Goal: Information Seeking & Learning: Learn about a topic

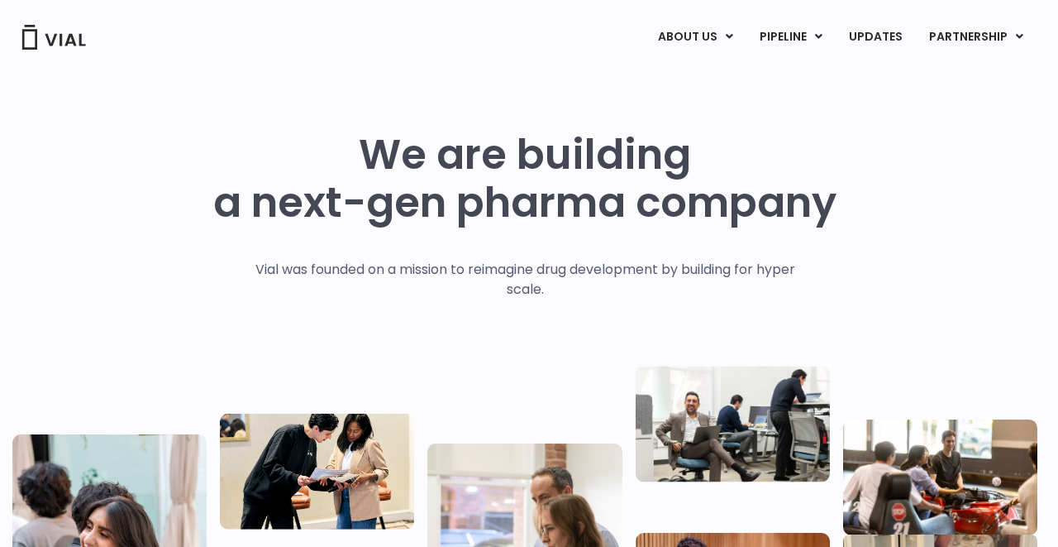
scroll to position [0, 7]
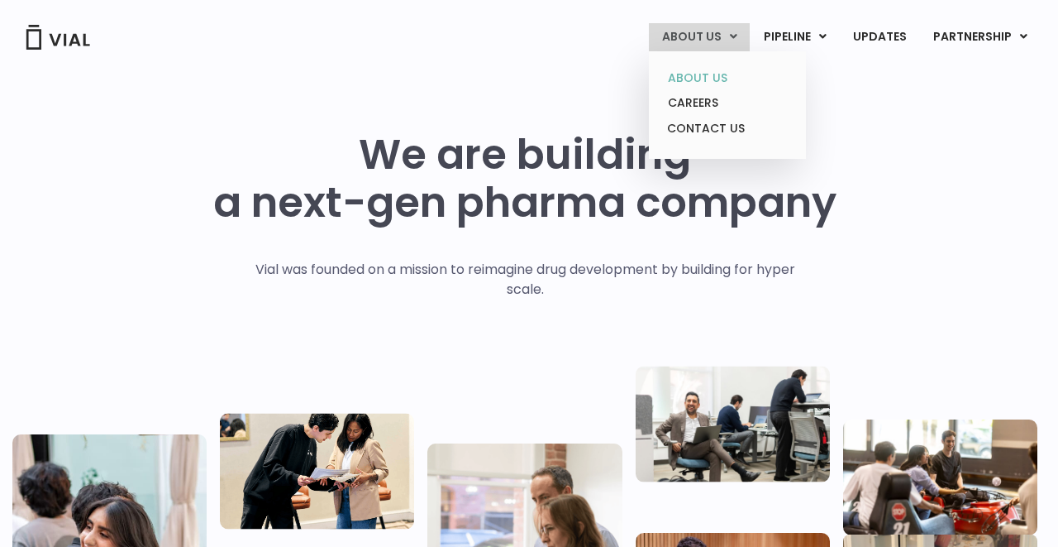
click at [705, 78] on link "ABOUT US" at bounding box center [727, 78] width 145 height 26
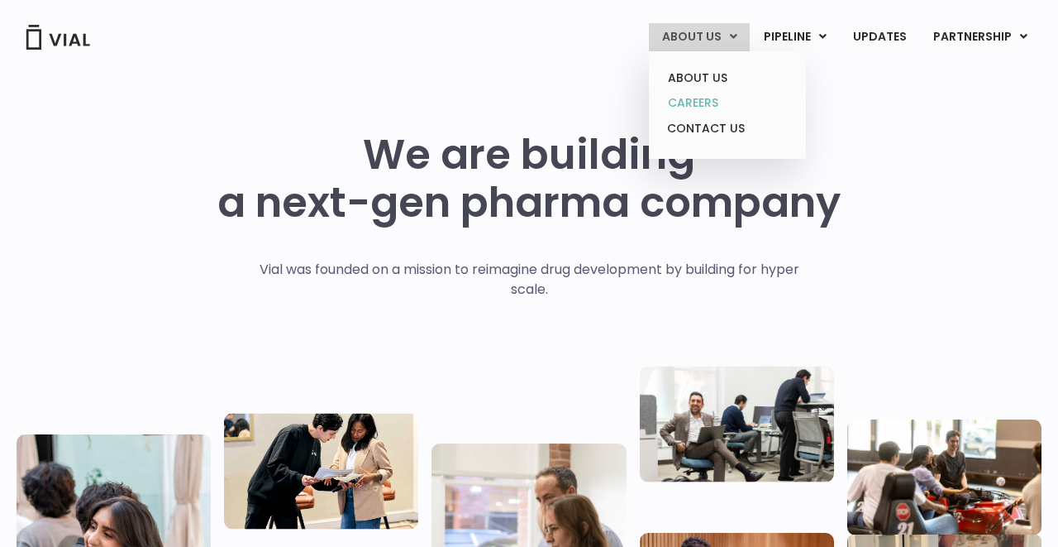
click at [708, 100] on link "CAREERS" at bounding box center [727, 103] width 145 height 26
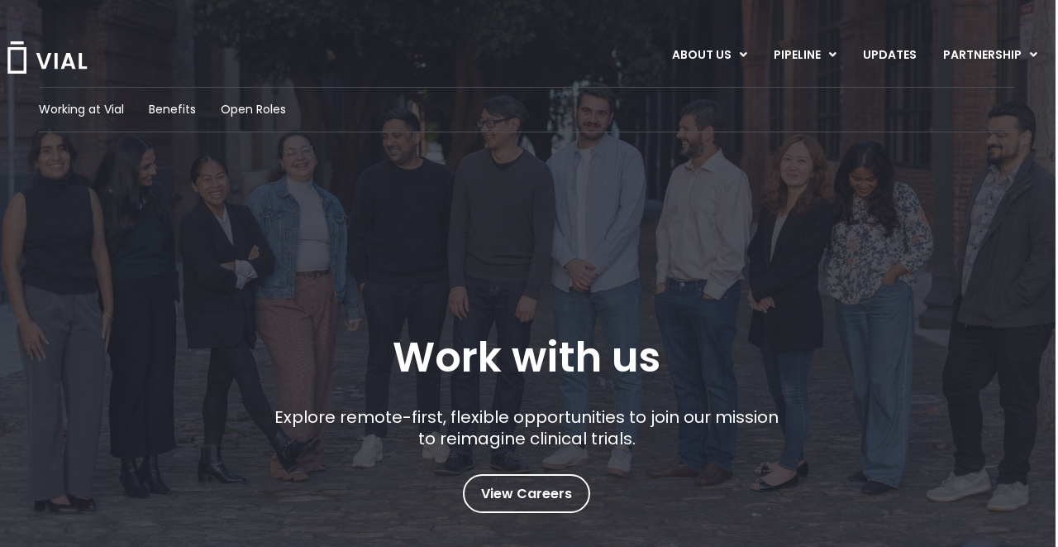
scroll to position [0, 2]
click at [92, 106] on span "Working at Vial" at bounding box center [81, 109] width 85 height 17
click at [170, 107] on span "Benefits" at bounding box center [172, 109] width 47 height 17
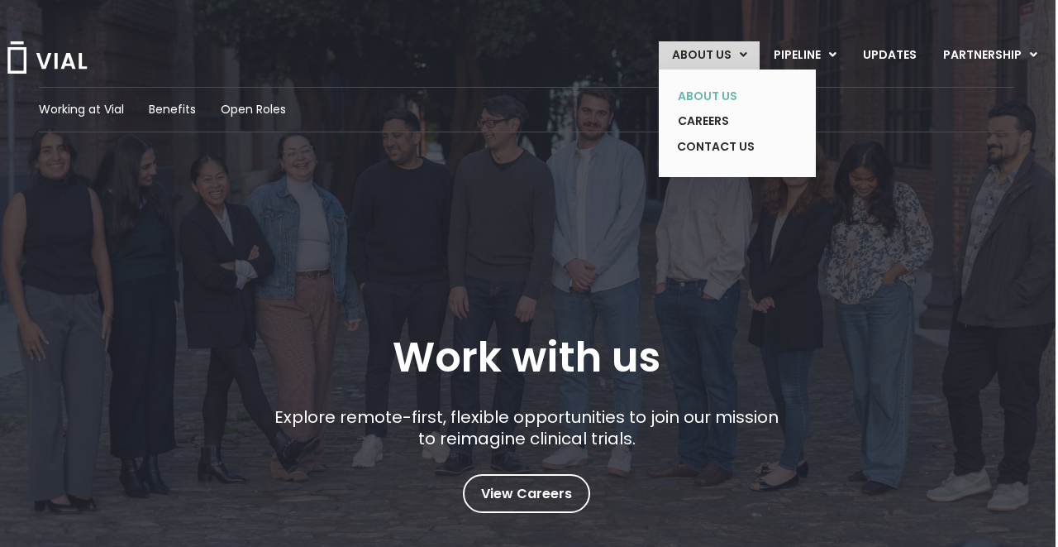
click at [722, 89] on link "ABOUT US" at bounding box center [725, 97] width 121 height 26
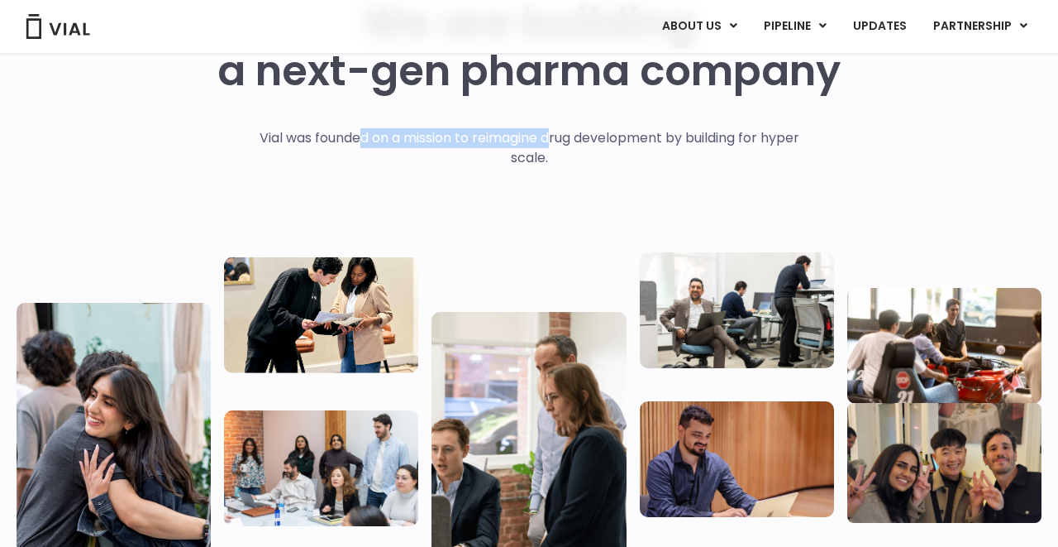
drag, startPoint x: 353, startPoint y: 141, endPoint x: 550, endPoint y: 141, distance: 196.8
click at [550, 141] on p "Vial was founded on a mission to reimagine drug development by building for hyp…" at bounding box center [529, 148] width 575 height 40
click at [531, 203] on div "Vial was founded on a mission to reimagine drug development by building for hyp…" at bounding box center [529, 181] width 575 height 106
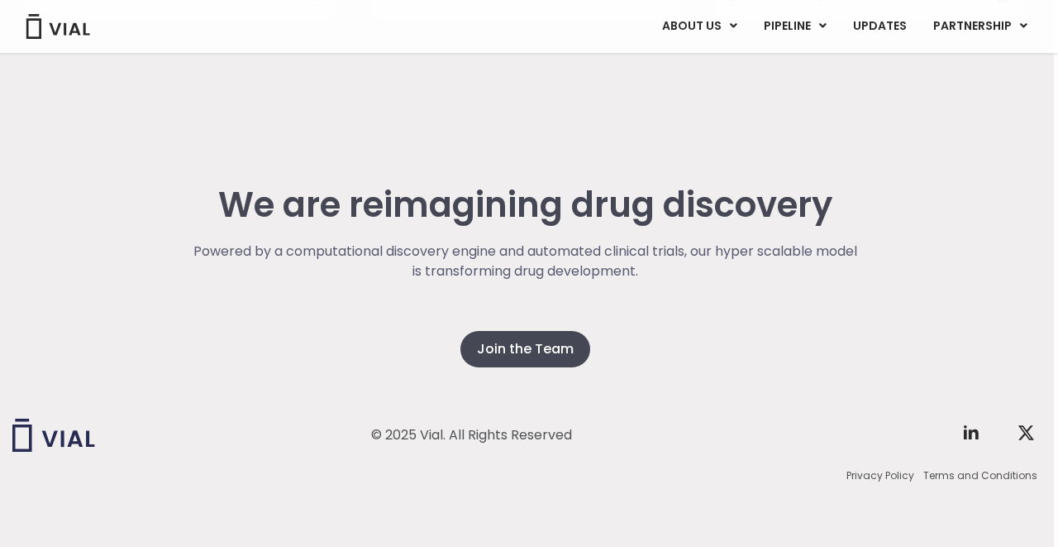
scroll to position [4235, 5]
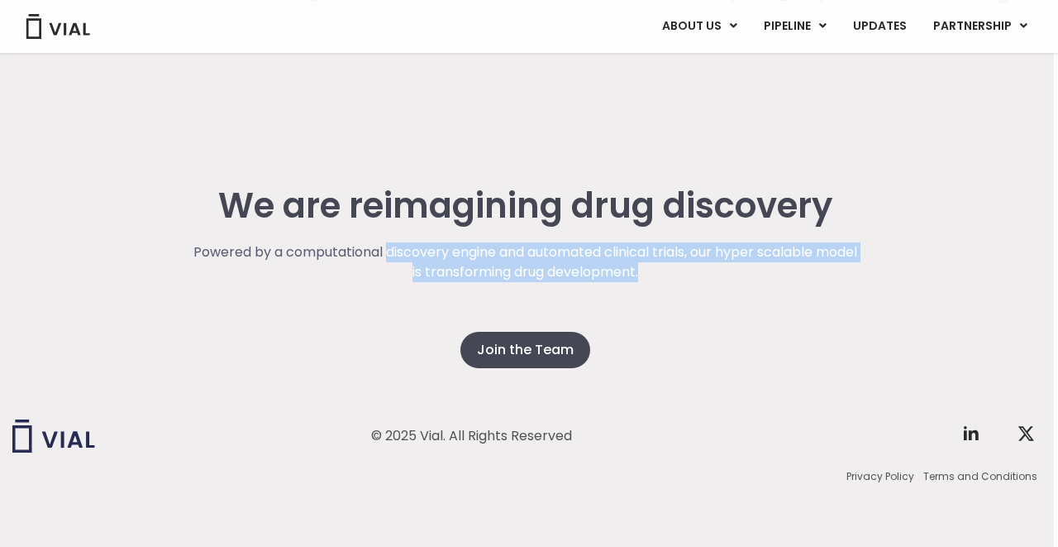
drag, startPoint x: 404, startPoint y: 250, endPoint x: 717, endPoint y: 262, distance: 313.6
click at [717, 262] on p "Powered by a computational discovery engine and automated clinical trials, our …" at bounding box center [525, 262] width 669 height 40
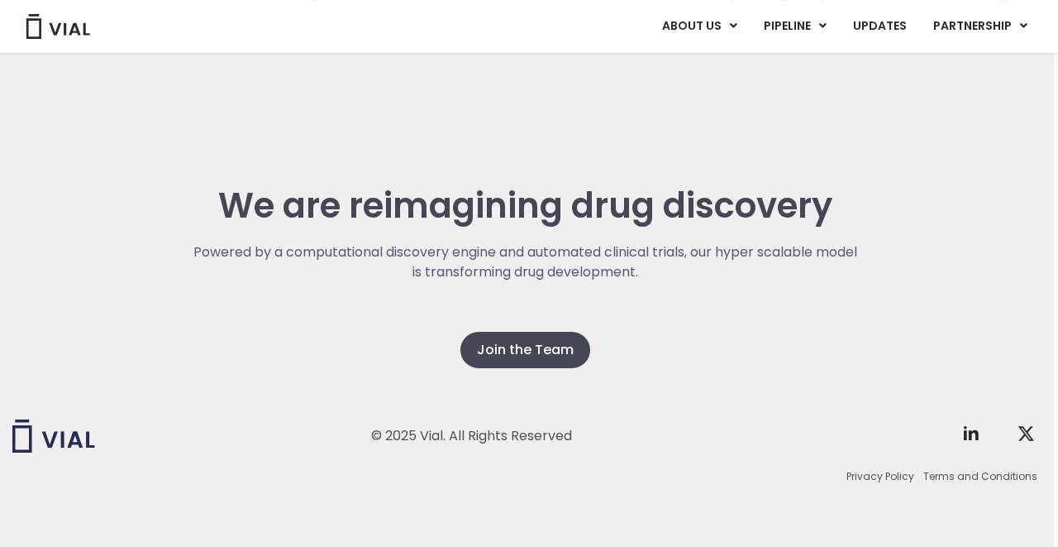
click at [713, 370] on div "© 2025 Vial. All Rights Reserved Twitter X Logo Privacy Policy Terms and Condit…" at bounding box center [524, 452] width 1025 height 193
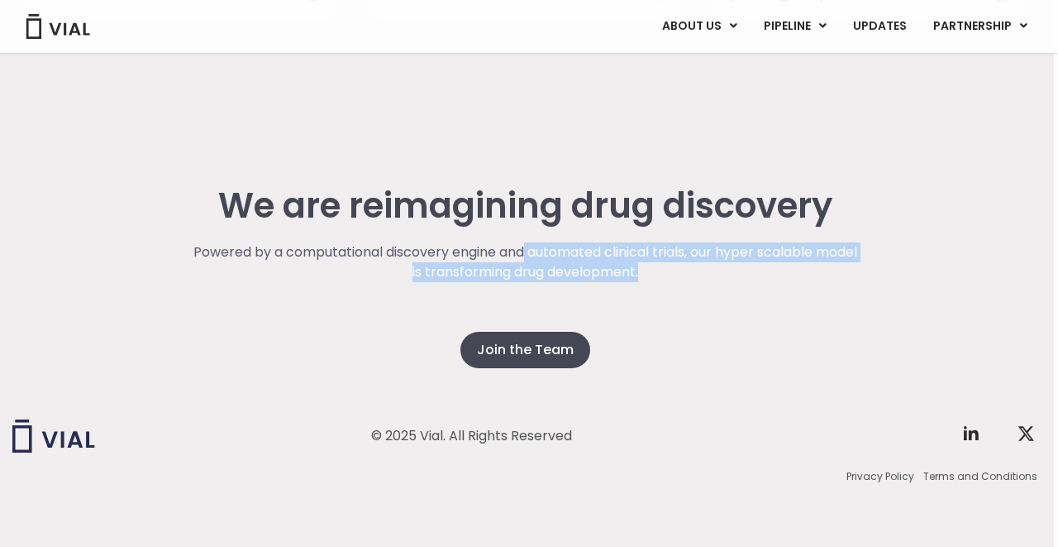
drag, startPoint x: 547, startPoint y: 243, endPoint x: 838, endPoint y: 302, distance: 296.9
click at [838, 302] on div "Powered by a computational discovery engine and automated clinical trials, our …" at bounding box center [525, 286] width 669 height 89
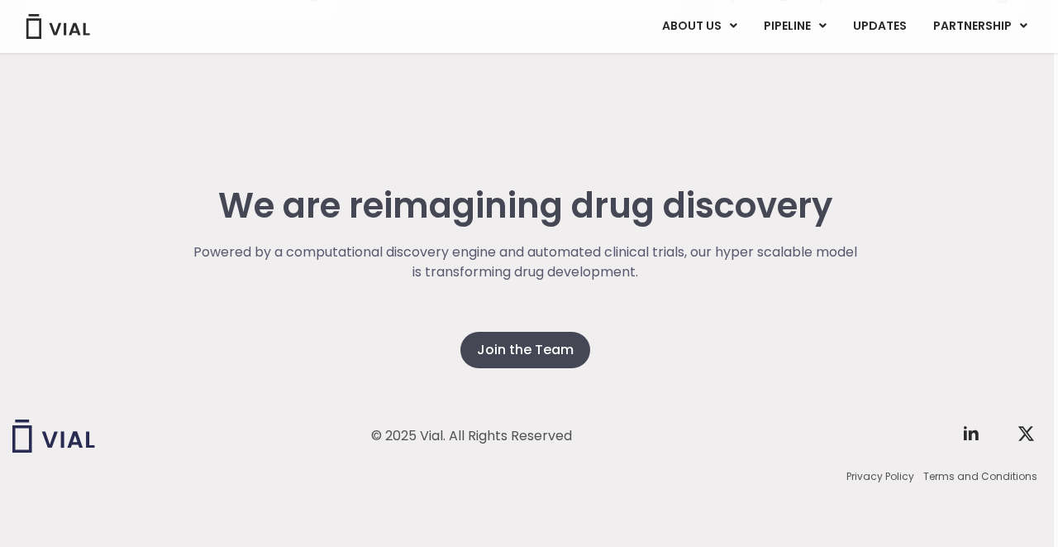
click at [765, 335] on div "We are reimagining drug discovery Powered by a computational discovery engine a…" at bounding box center [524, 277] width 1025 height 182
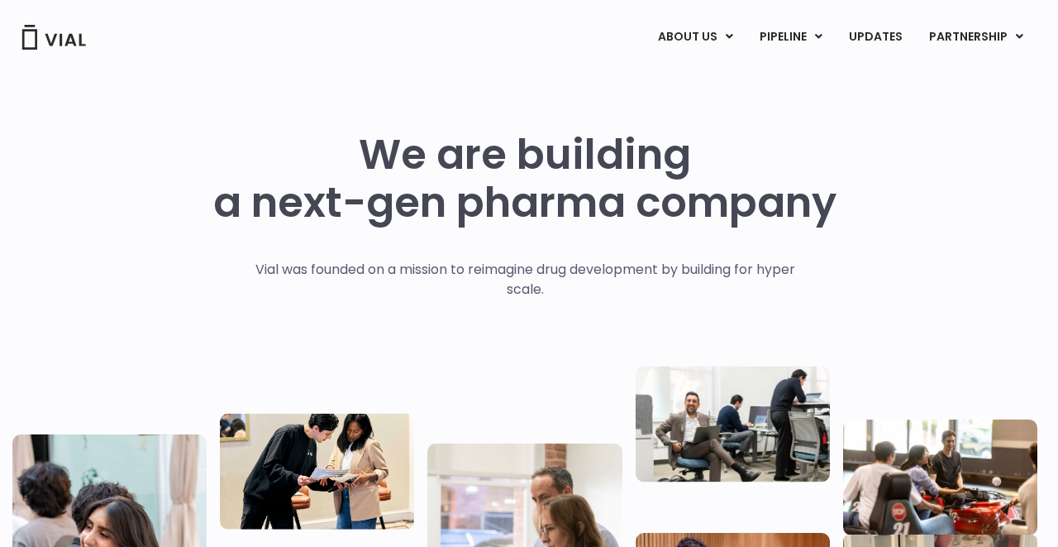
scroll to position [0, 5]
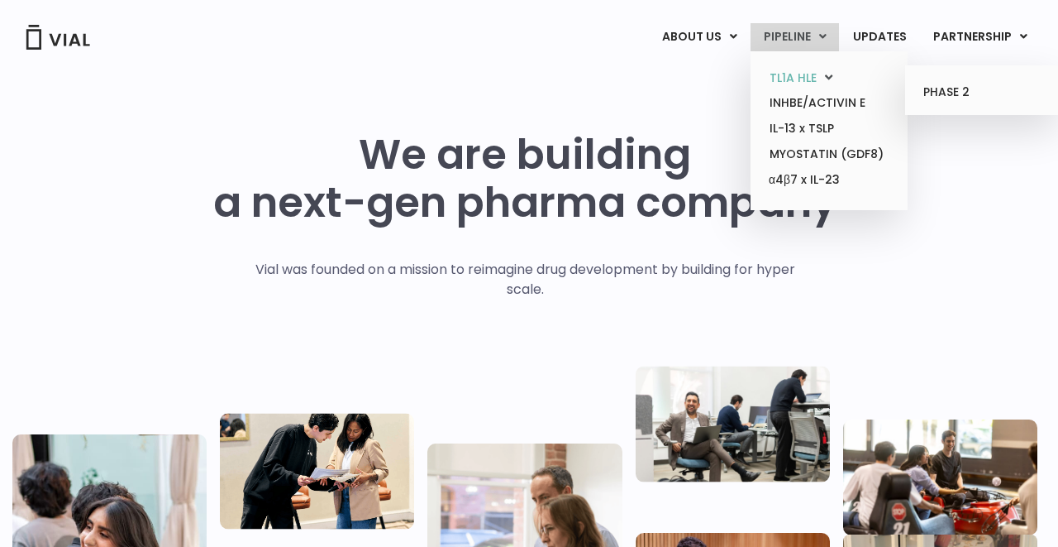
click at [800, 86] on link "TL1A HLE" at bounding box center [829, 78] width 145 height 26
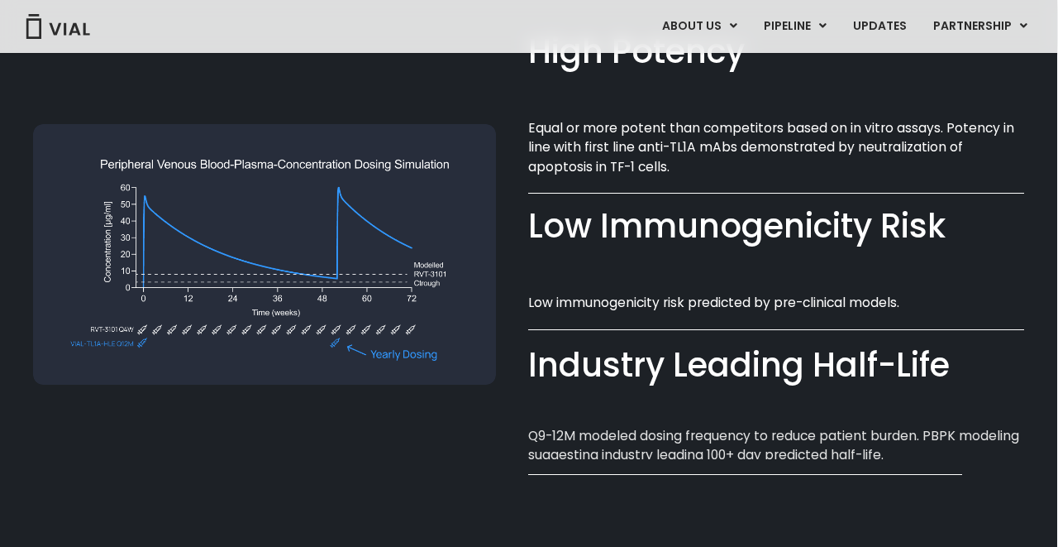
scroll to position [1192, 1]
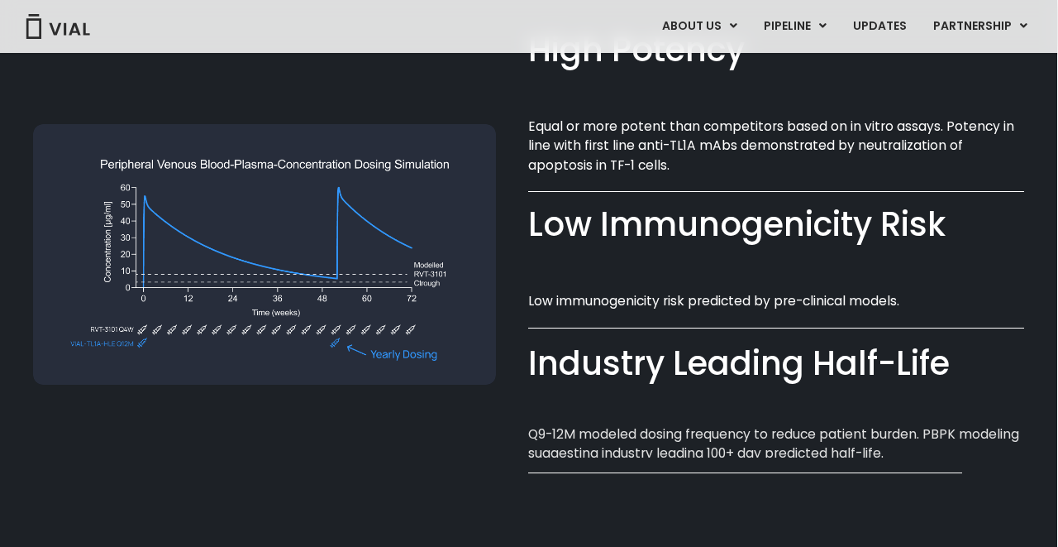
click at [528, 216] on div at bounding box center [280, 237] width 496 height 497
drag, startPoint x: 534, startPoint y: 216, endPoint x: 952, endPoint y: 208, distance: 417.7
click at [952, 208] on div "Low Immunogenicity Risk​" at bounding box center [776, 224] width 496 height 47
click at [825, 259] on div "Low Immunogenicity Risk​ Low immunogenicity risk predicted by pre-clinical mode…" at bounding box center [776, 266] width 496 height 88
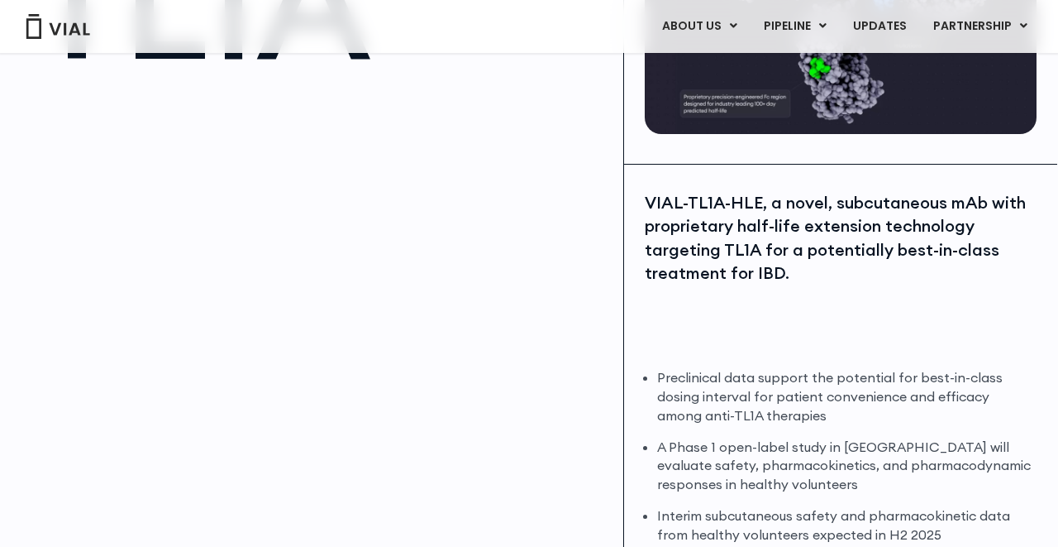
scroll to position [318, 1]
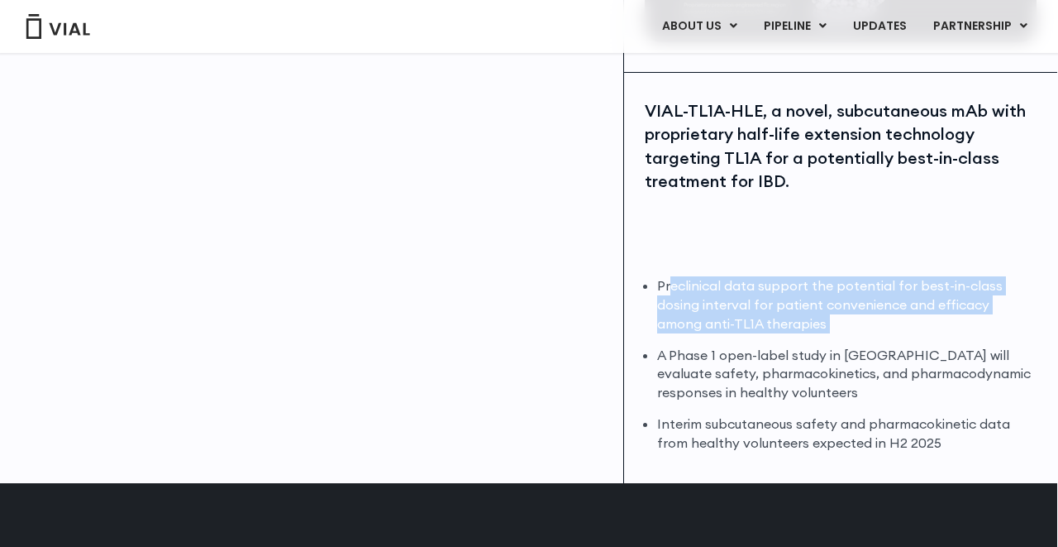
drag, startPoint x: 669, startPoint y: 284, endPoint x: 815, endPoint y: 337, distance: 154.9
click at [815, 337] on ul "Preclinical data support the potential for best-in-class dosing interval for pa…" at bounding box center [847, 364] width 380 height 176
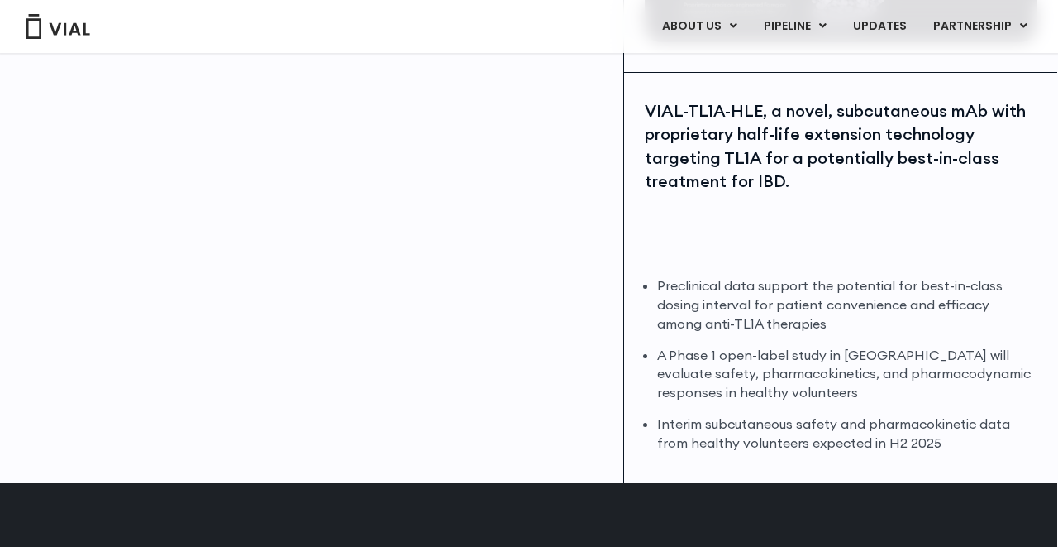
click at [803, 370] on li "A Phase 1 open-label study in Australia will evaluate safety, pharmacokinetics,…" at bounding box center [847, 374] width 380 height 57
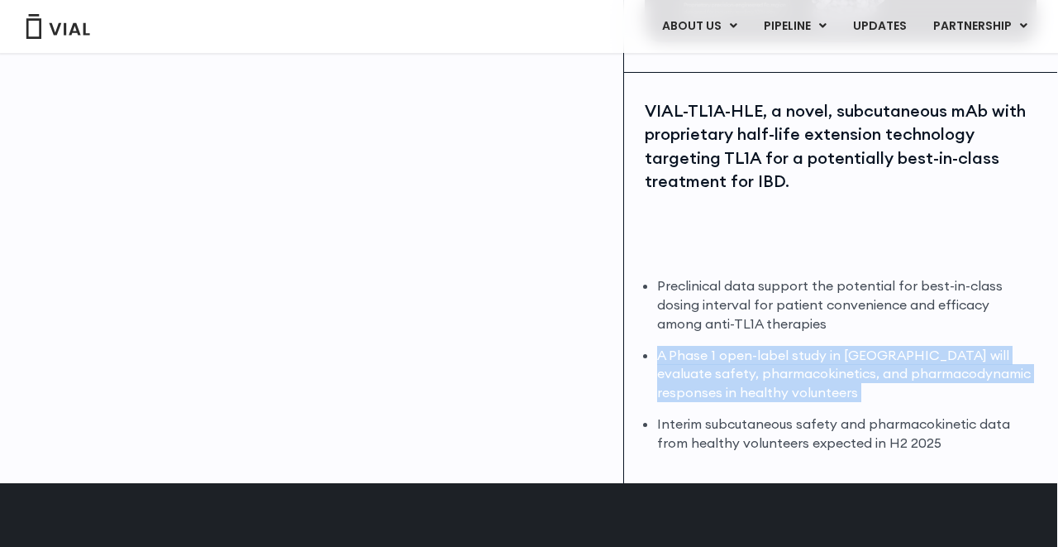
drag, startPoint x: 660, startPoint y: 346, endPoint x: 816, endPoint y: 407, distance: 167.5
click at [817, 407] on ul "Preclinical data support the potential for best-in-class dosing interval for pa…" at bounding box center [847, 364] width 380 height 176
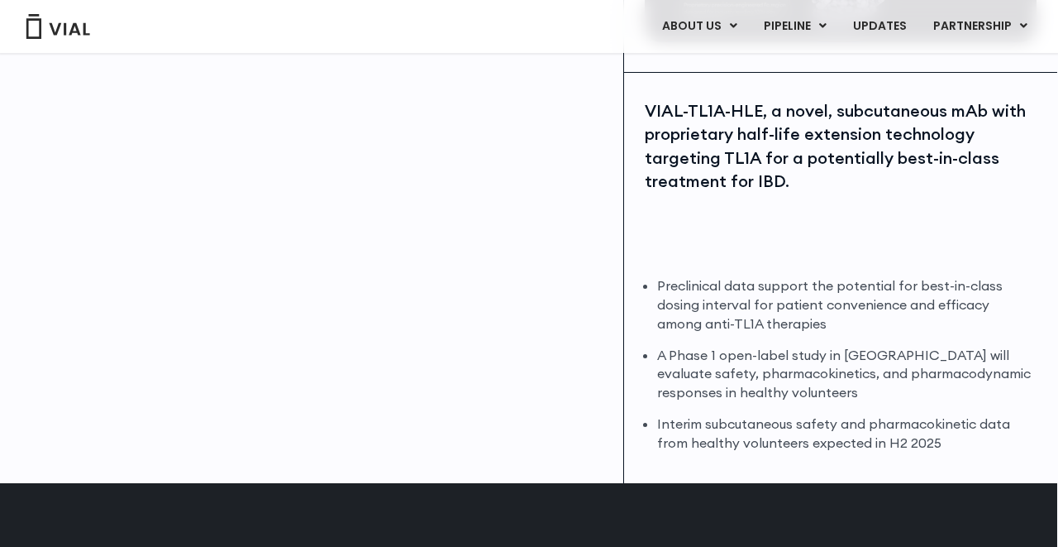
click at [816, 407] on ul "Preclinical data support the potential for best-in-class dosing interval for pa…" at bounding box center [847, 364] width 380 height 176
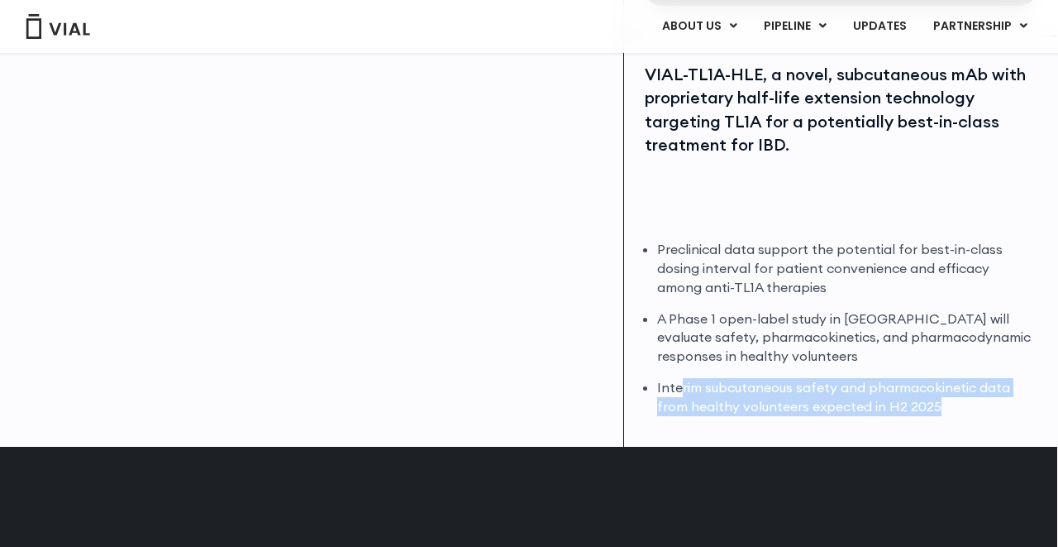
drag, startPoint x: 683, startPoint y: 383, endPoint x: 982, endPoint y: 423, distance: 301.1
click at [982, 423] on div "VIAL-TL1A-HLE, a novel, subcutaneous mAb with proprietary half-life extension t…" at bounding box center [840, 241] width 433 height 410
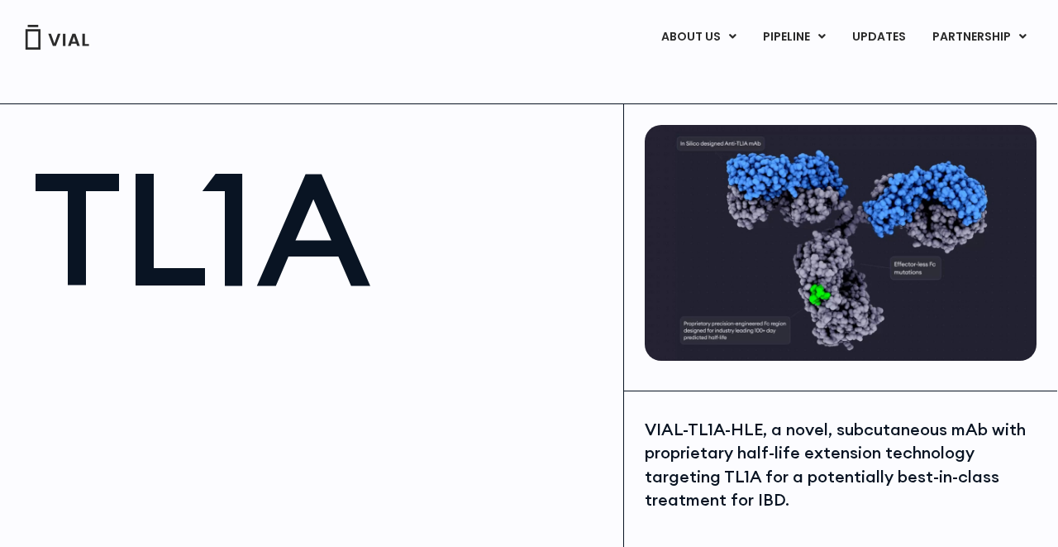
scroll to position [0, 1]
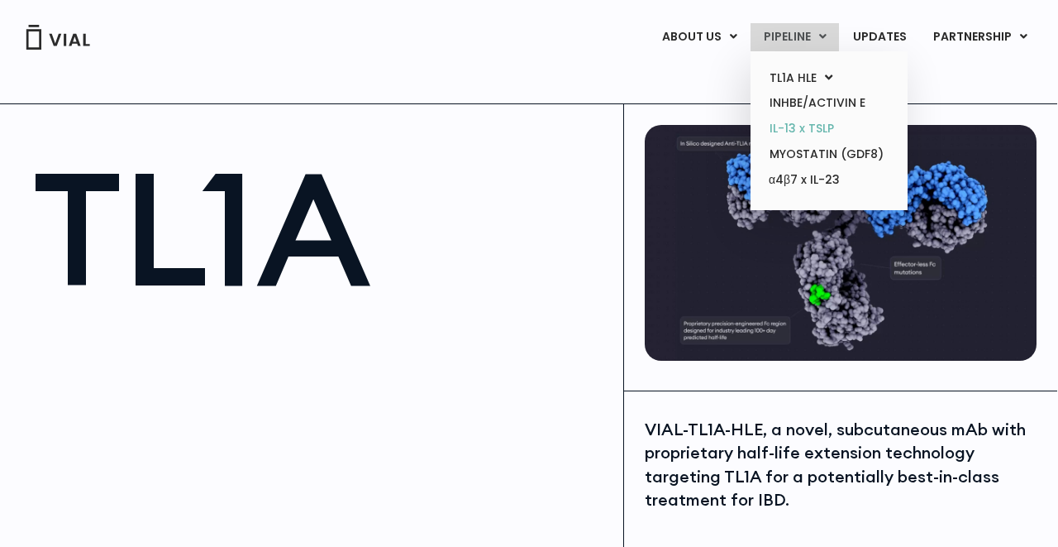
click at [816, 128] on link "IL-13 x TSLP" at bounding box center [829, 129] width 145 height 26
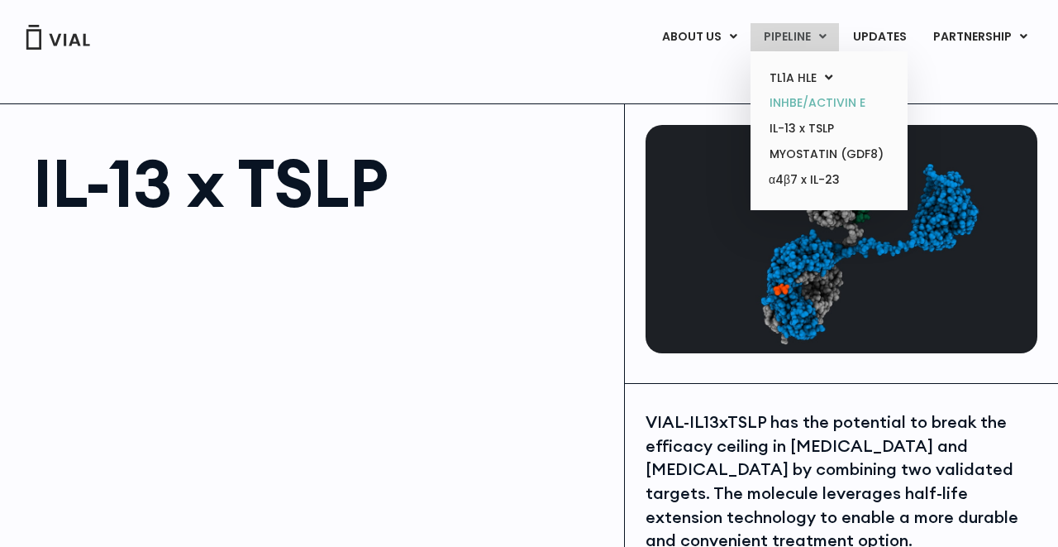
click at [823, 98] on link "INHBE/ACTIVIN E" at bounding box center [829, 103] width 145 height 26
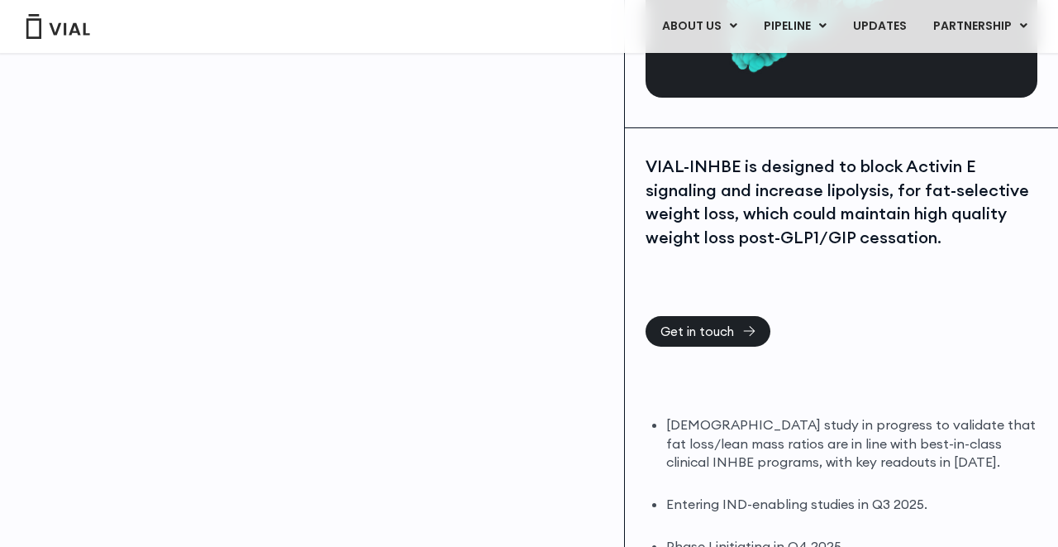
scroll to position [257, 0]
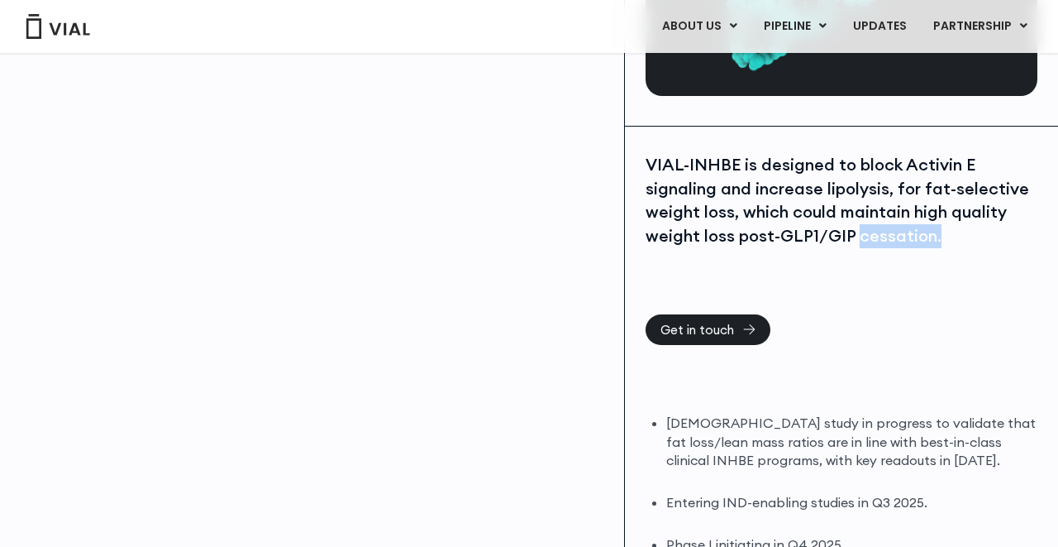
drag, startPoint x: 859, startPoint y: 232, endPoint x: 935, endPoint y: 235, distance: 76.1
click at [902, 305] on div "VIAL-INHBE is designed to block Activin E signaling and increase lipolysis, for…" at bounding box center [842, 233] width 392 height 160
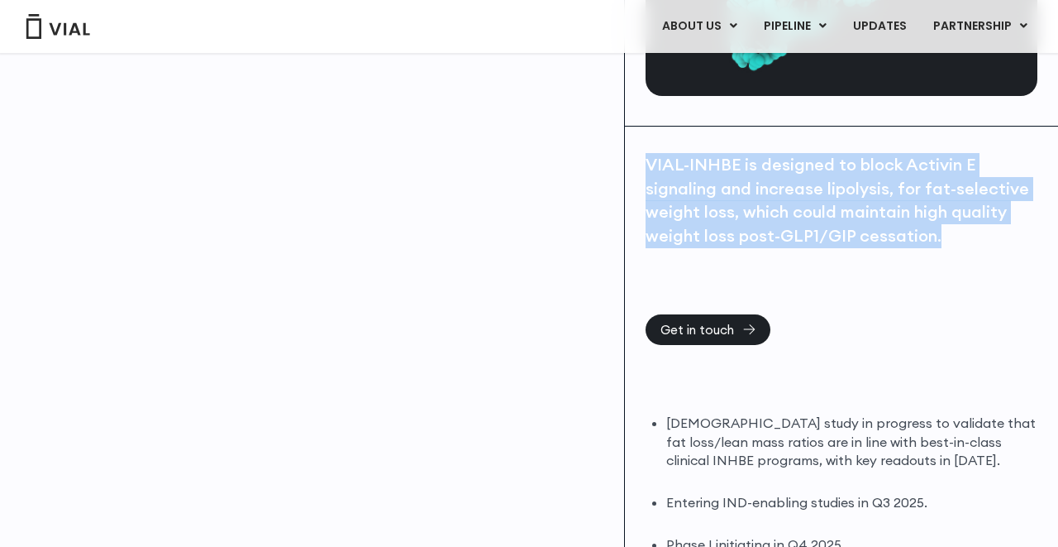
drag, startPoint x: 648, startPoint y: 162, endPoint x: 949, endPoint y: 236, distance: 310.1
click at [949, 236] on div "VIAL-INHBE is designed to block Activin E signaling and increase lipolysis, for…" at bounding box center [842, 200] width 392 height 94
copy div "VIAL-INHBE is designed to block Activin E signaling and increase lipolysis, for…"
click at [842, 357] on div "VIAL-INHBE is designed to block Activin E signaling and increase lipolysis, for…" at bounding box center [841, 369] width 433 height 485
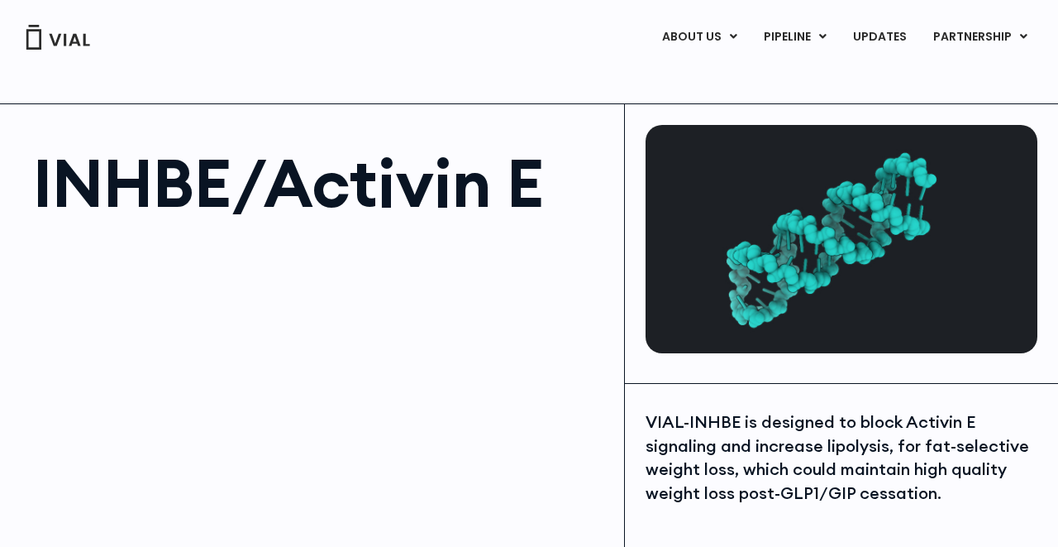
scroll to position [0, 0]
click at [549, 364] on div at bounding box center [320, 418] width 575 height 372
